Goal: Transaction & Acquisition: Purchase product/service

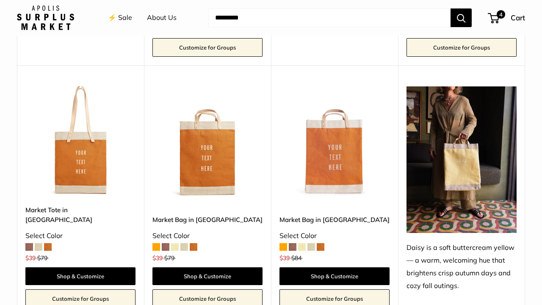
scroll to position [1042, 0]
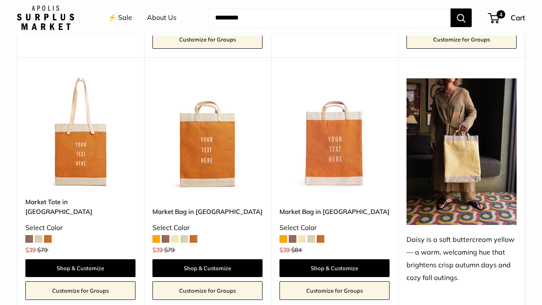
click at [0, 0] on img at bounding box center [0, 0] width 0 height 0
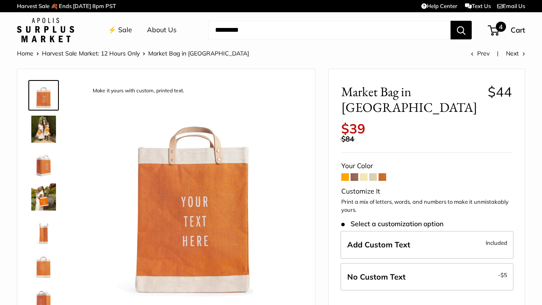
click at [496, 27] on span "4" at bounding box center [501, 27] width 10 height 10
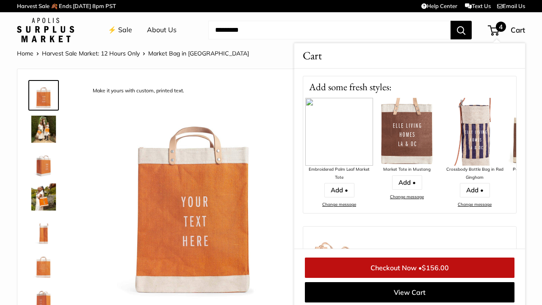
scroll to position [153, 0]
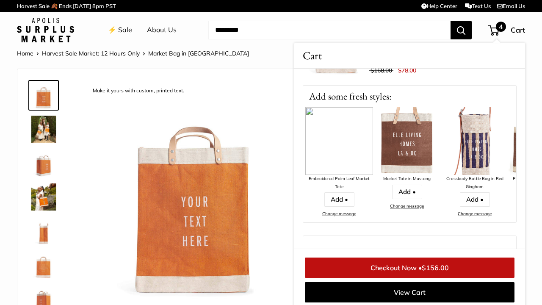
click at [480, 148] on img at bounding box center [475, 141] width 68 height 68
click at [478, 151] on img at bounding box center [475, 141] width 68 height 68
click at [476, 139] on img at bounding box center [475, 141] width 68 height 68
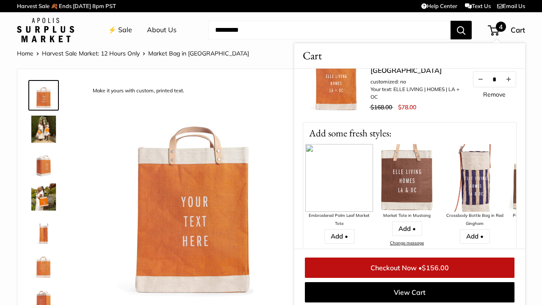
scroll to position [117, 0]
click at [486, 197] on img at bounding box center [475, 177] width 68 height 68
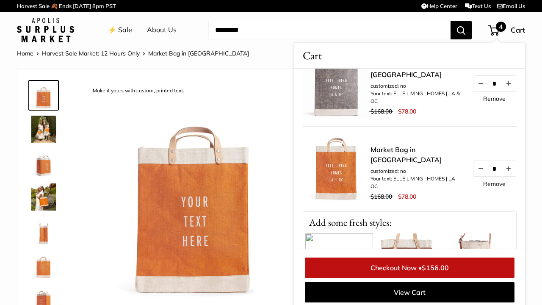
scroll to position [0, 0]
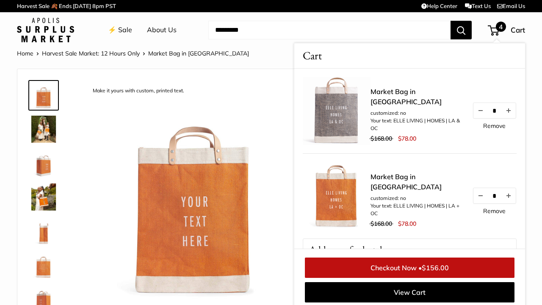
click at [418, 103] on link "Market Bag in [GEOGRAPHIC_DATA]" at bounding box center [417, 96] width 93 height 20
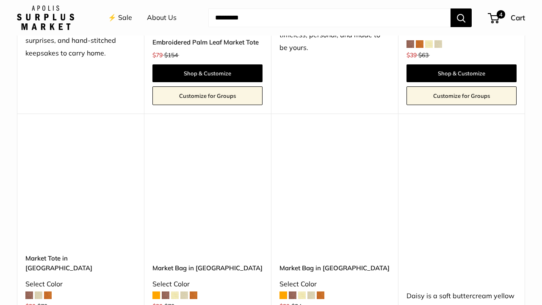
scroll to position [1065, 0]
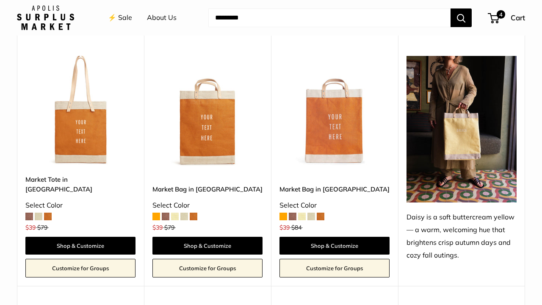
click at [0, 0] on img at bounding box center [0, 0] width 0 height 0
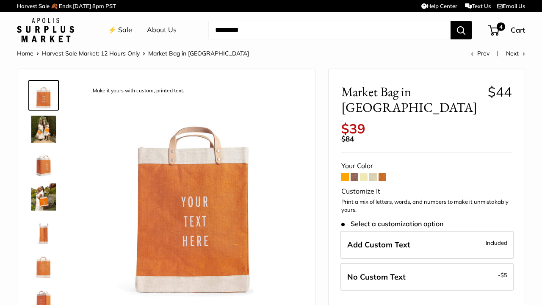
click at [375, 173] on span at bounding box center [373, 177] width 8 height 8
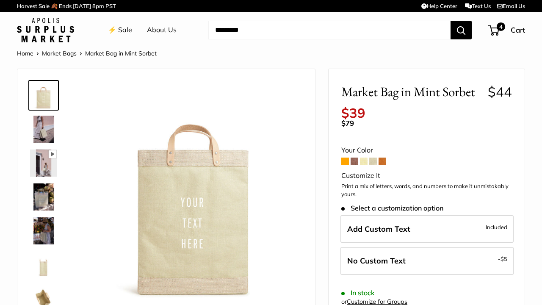
click at [363, 158] on span at bounding box center [364, 162] width 8 height 8
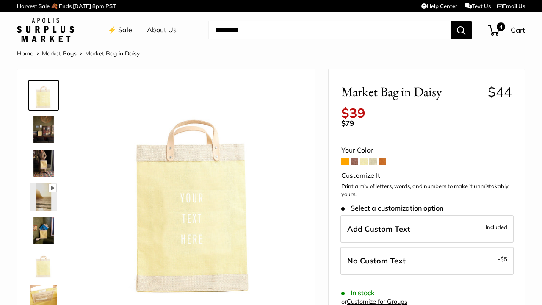
click at [354, 158] on span at bounding box center [355, 162] width 8 height 8
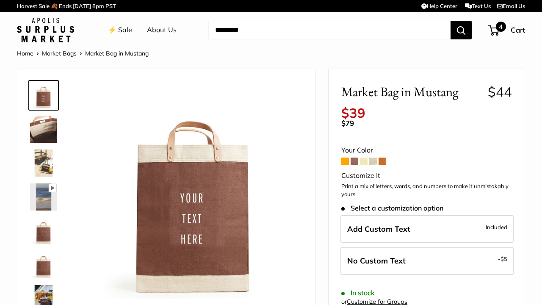
click at [497, 31] on span "4" at bounding box center [493, 30] width 11 height 10
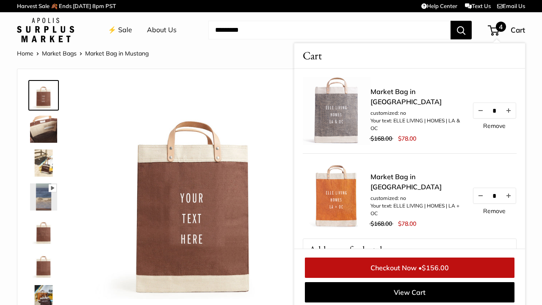
click at [381, 102] on link "Market Bag in Chambray" at bounding box center [417, 96] width 93 height 20
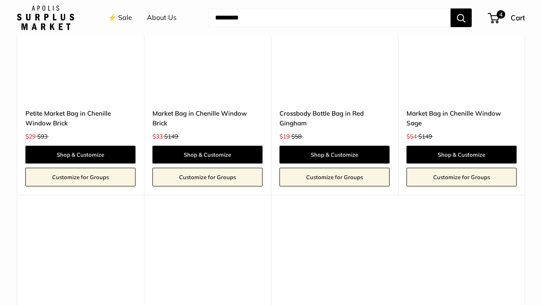
scroll to position [1566, 0]
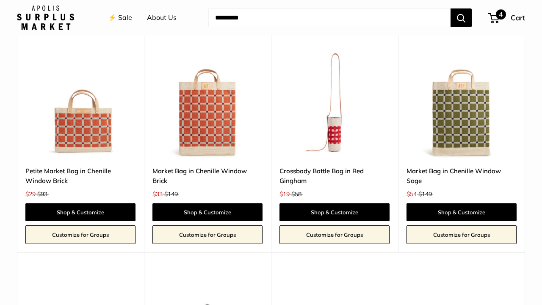
click at [494, 15] on span "4" at bounding box center [493, 18] width 11 height 10
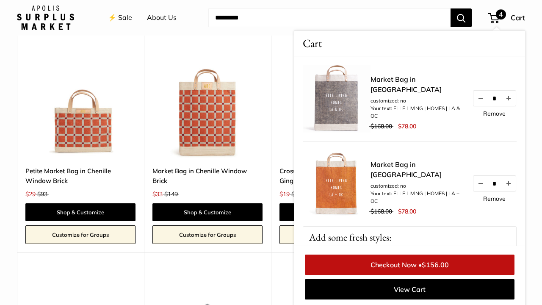
click at [397, 267] on link "Checkout Now • $156.00" at bounding box center [410, 265] width 210 height 20
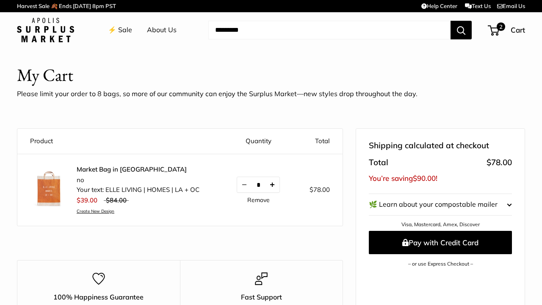
click at [274, 183] on button "Increase quantity by 1" at bounding box center [272, 184] width 14 height 15
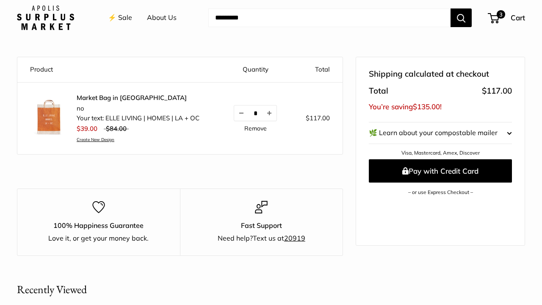
scroll to position [72, 0]
click at [372, 204] on shopify-apple-pay-button at bounding box center [372, 202] width 2 height 8
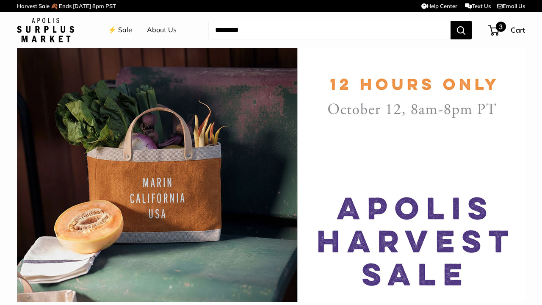
click at [496, 32] on span "3" at bounding box center [493, 30] width 11 height 10
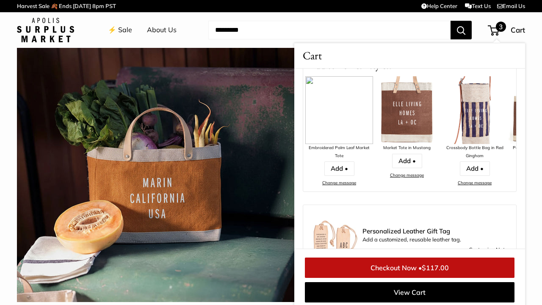
scroll to position [127, 0]
